Goal: Find specific page/section: Find specific page/section

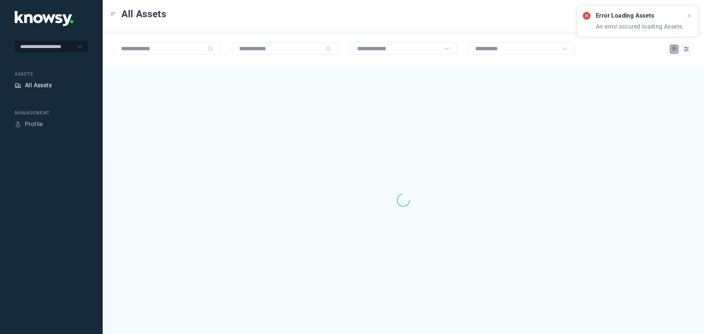
click at [39, 87] on div "All Assets" at bounding box center [38, 85] width 27 height 9
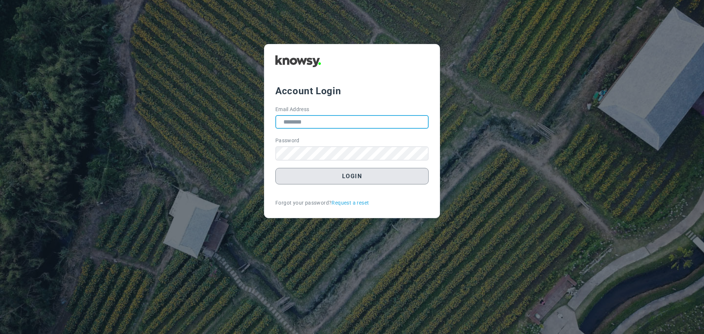
type input "**********"
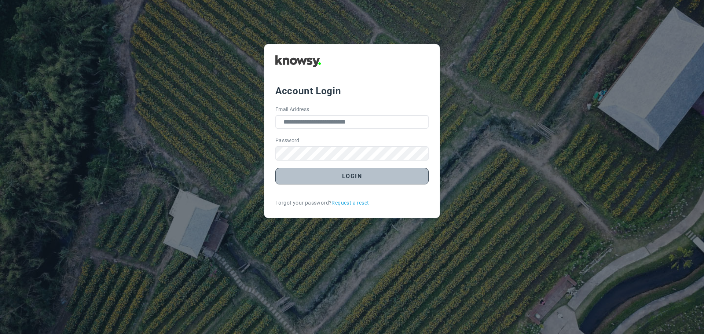
click at [327, 180] on button "Login" at bounding box center [351, 176] width 153 height 16
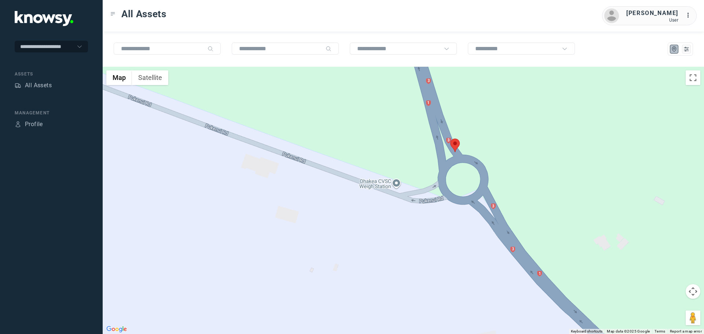
click at [450, 139] on area at bounding box center [450, 139] width 0 height 0
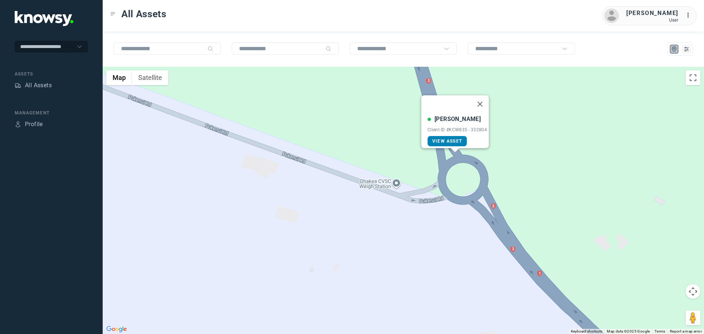
click at [451, 139] on span "View Asset" at bounding box center [447, 141] width 30 height 5
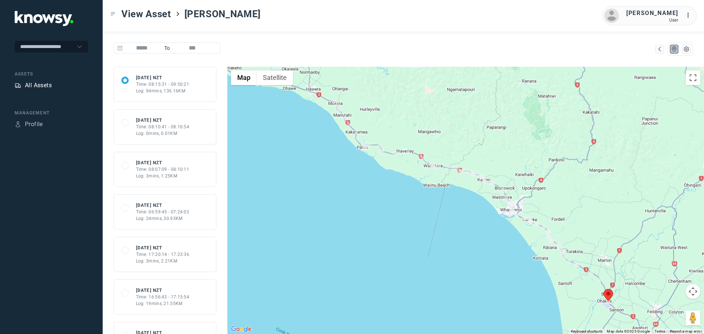
click at [39, 87] on div "All Assets" at bounding box center [38, 85] width 27 height 9
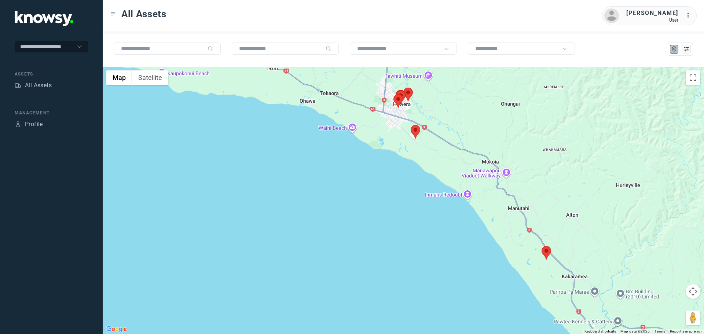
click at [541, 246] on area at bounding box center [541, 246] width 0 height 0
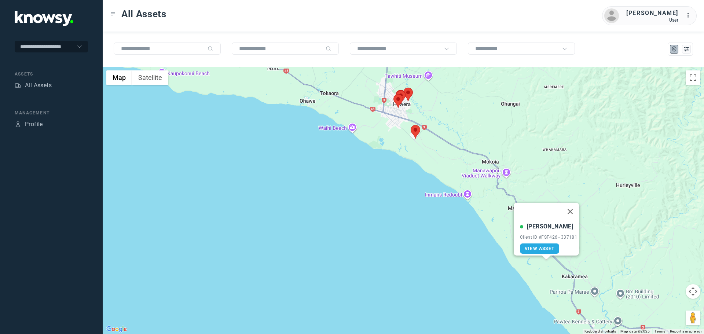
click at [534, 180] on div "Dylan Farr Client ID #FSF426 - 337181 View Asset" at bounding box center [403, 200] width 601 height 267
click at [575, 209] on button "Close" at bounding box center [570, 212] width 18 height 18
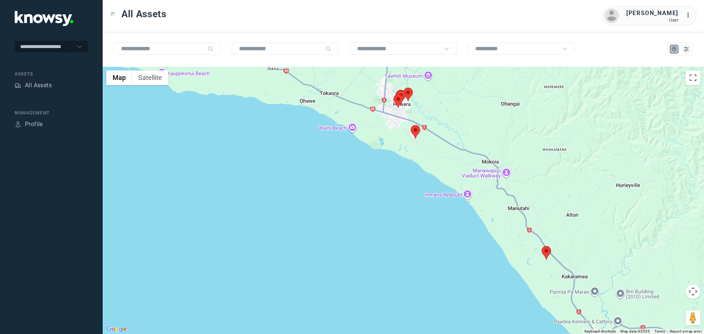
click at [411, 125] on area at bounding box center [411, 125] width 0 height 0
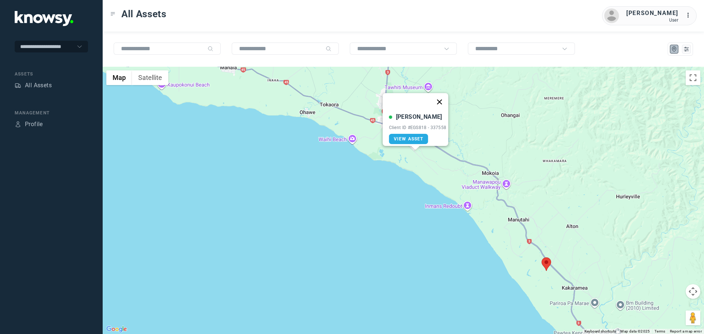
click at [440, 102] on button "Close" at bounding box center [439, 102] width 18 height 18
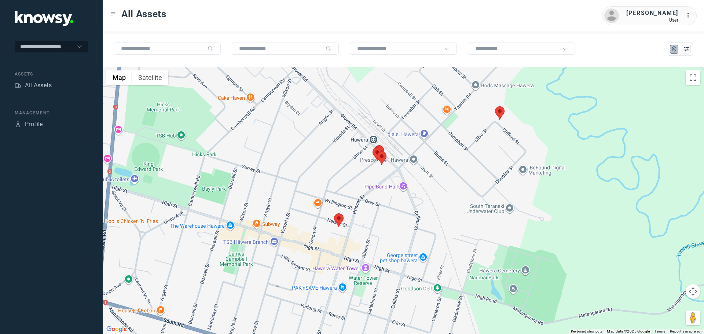
click at [334, 213] on area at bounding box center [334, 213] width 0 height 0
click at [377, 151] on area at bounding box center [377, 151] width 0 height 0
click at [495, 106] on area at bounding box center [495, 106] width 0 height 0
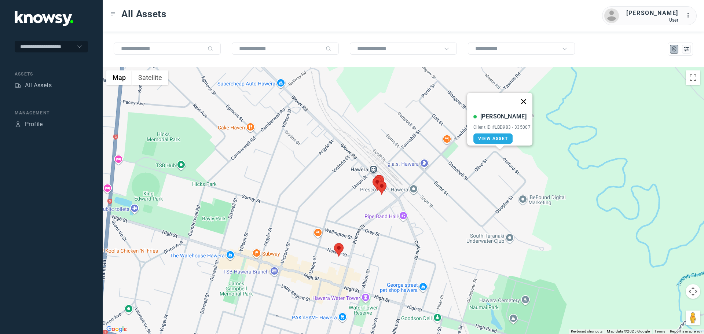
click at [528, 99] on button "Close" at bounding box center [524, 102] width 18 height 18
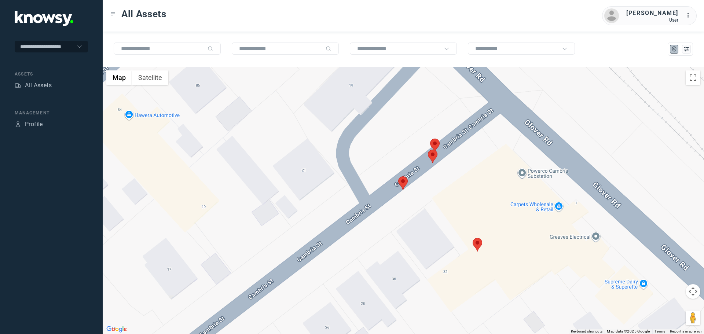
click at [398, 176] on area at bounding box center [398, 176] width 0 height 0
click at [431, 139] on button "Close" at bounding box center [427, 142] width 18 height 18
click at [428, 150] on area at bounding box center [428, 150] width 0 height 0
click at [459, 112] on button "Close" at bounding box center [456, 115] width 18 height 18
click at [430, 139] on area at bounding box center [430, 139] width 0 height 0
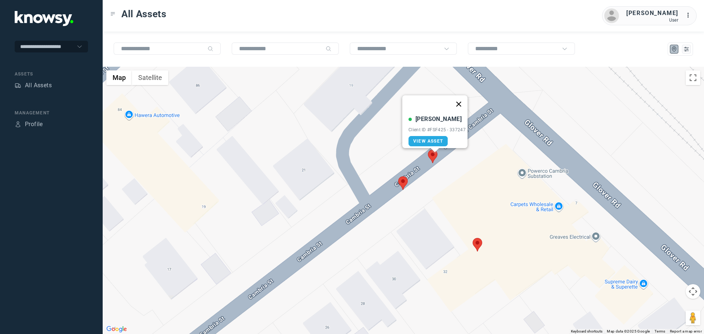
click at [463, 98] on button "Close" at bounding box center [459, 104] width 18 height 18
click at [38, 84] on div "All Assets" at bounding box center [38, 85] width 27 height 9
